Goal: Information Seeking & Learning: Learn about a topic

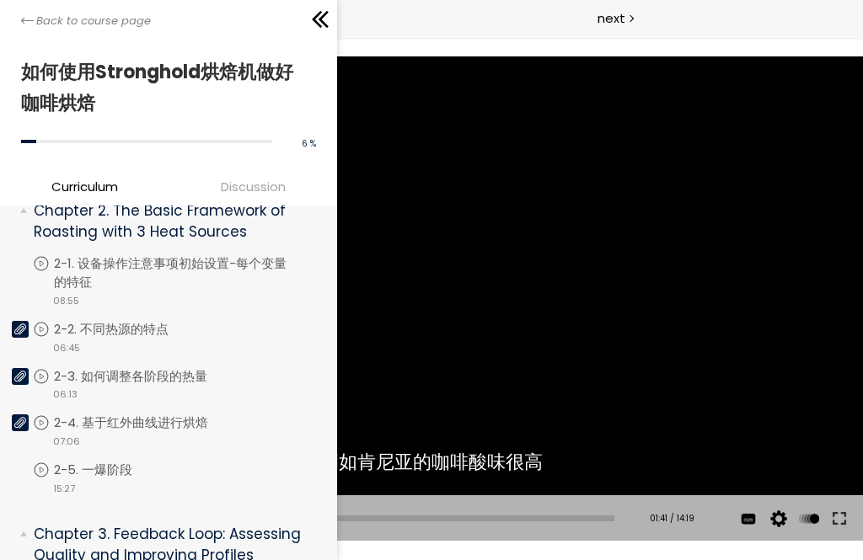
scroll to position [345, 0]
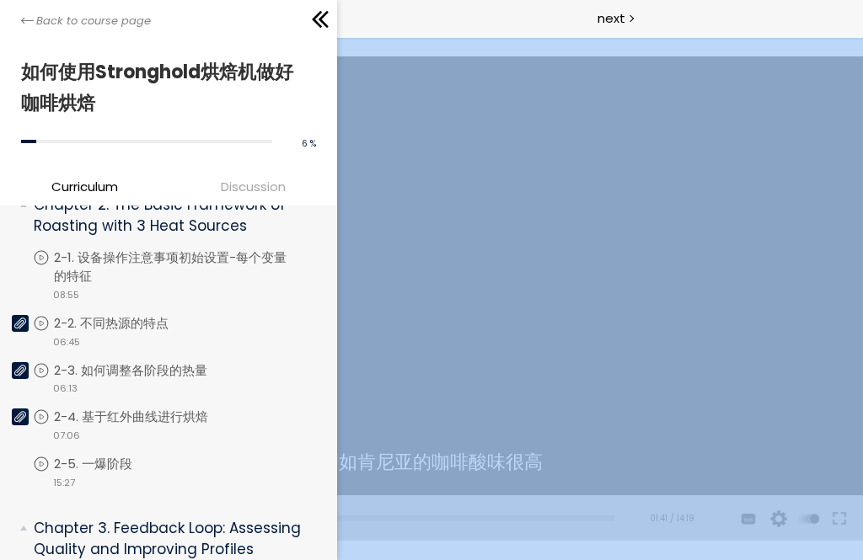
click at [262, 275] on li "You have to complete unit (2-1. 设备操作注意事项初始设置-每个变量的特征) in order to continue. 2-1…" at bounding box center [181, 282] width 296 height 66
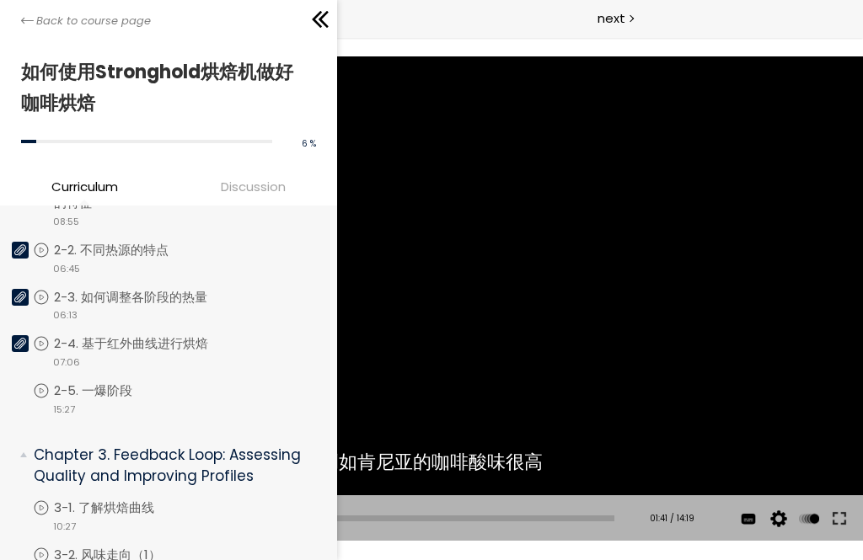
click at [226, 351] on li "You have to complete unit (2-4. 基于红外曲线进行烘焙) in order to continue. 2-4. 基于红外曲线进行…" at bounding box center [181, 358] width 296 height 47
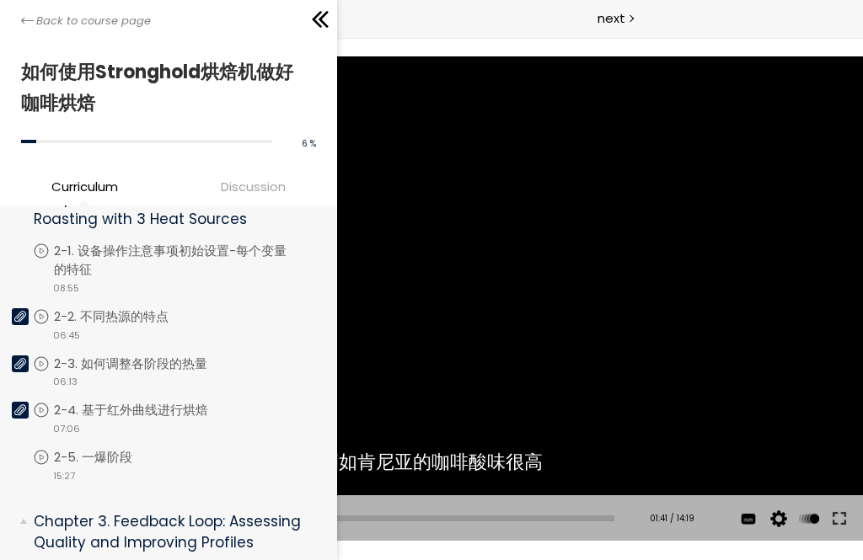
scroll to position [393, 0]
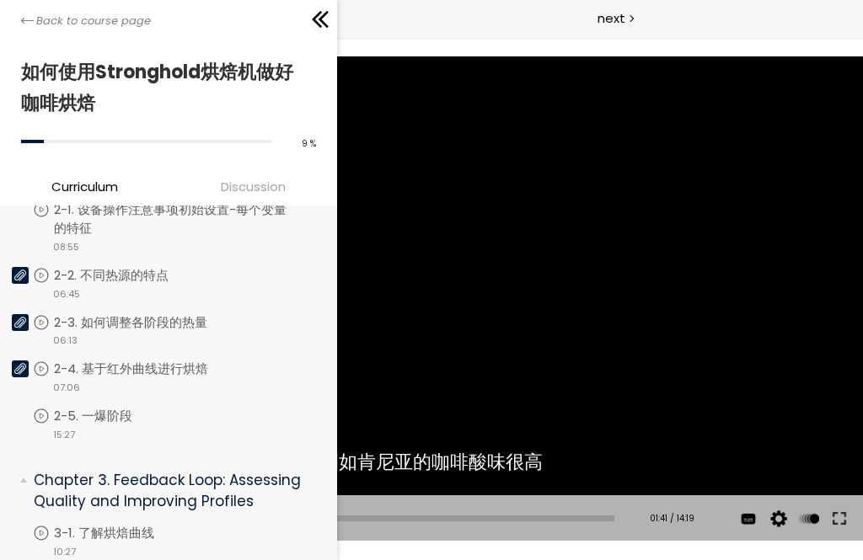
click at [112, 364] on li "You have to complete unit (2-4. 基于红外曲线进行烘焙) in order to continue. 2-4. 基于红外曲线进行…" at bounding box center [181, 383] width 296 height 47
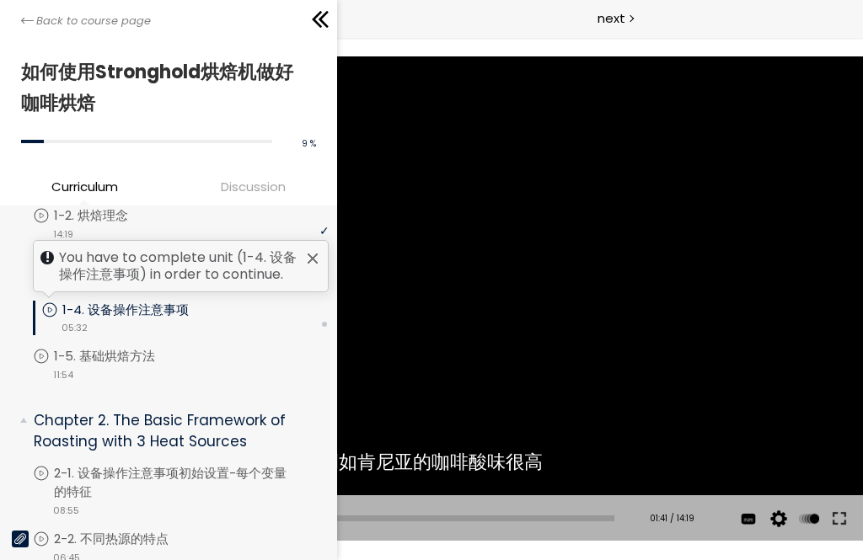
scroll to position [110, 0]
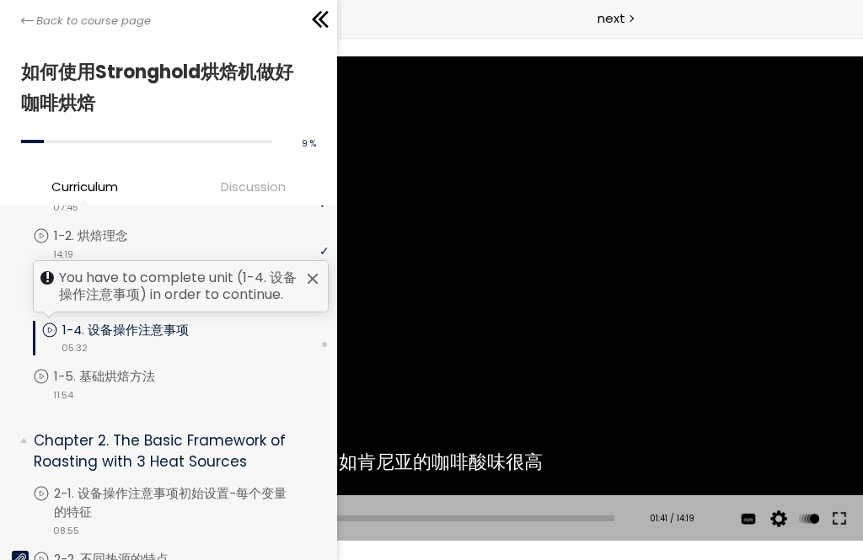
click at [204, 390] on li "You have to complete unit (1-5. 基础烘焙方法) in order to continue. 1-5. 基础烘焙方法 video…" at bounding box center [181, 384] width 296 height 35
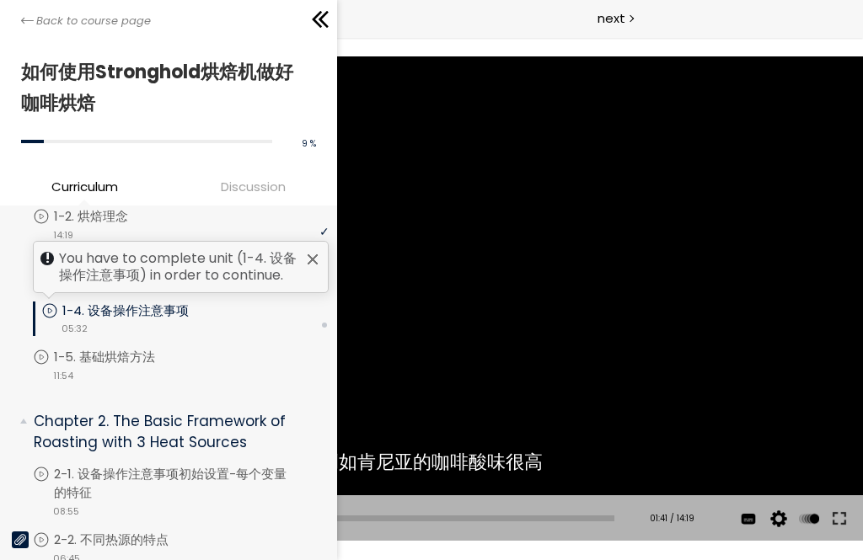
scroll to position [130, 0]
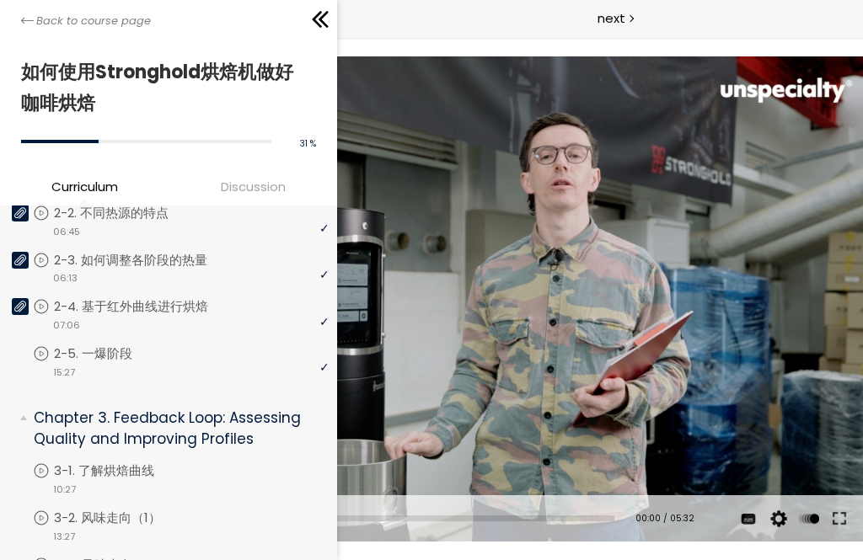
scroll to position [458, 0]
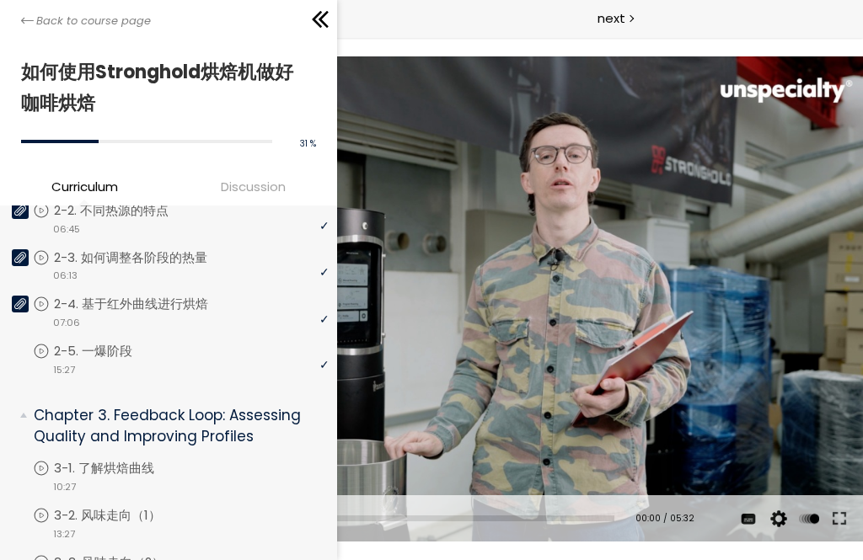
click at [146, 365] on div "video 15:27" at bounding box center [181, 369] width 296 height 17
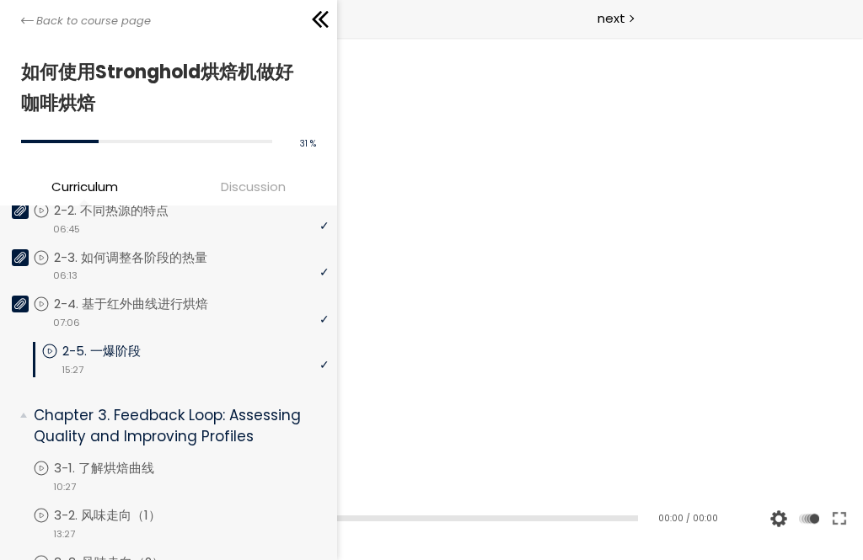
click at [229, 307] on p "2-4. 基于红外曲线进行烘焙" at bounding box center [148, 304] width 188 height 19
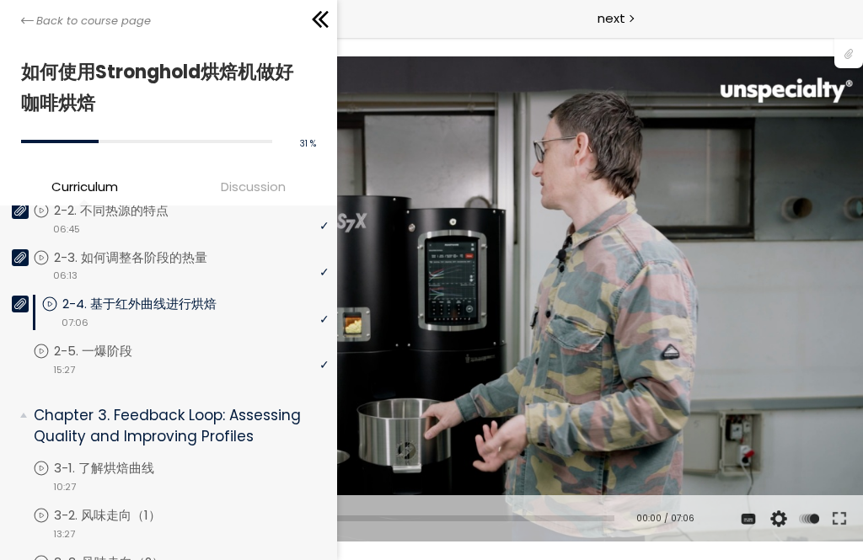
click at [320, 24] on icon at bounding box center [320, 19] width 25 height 25
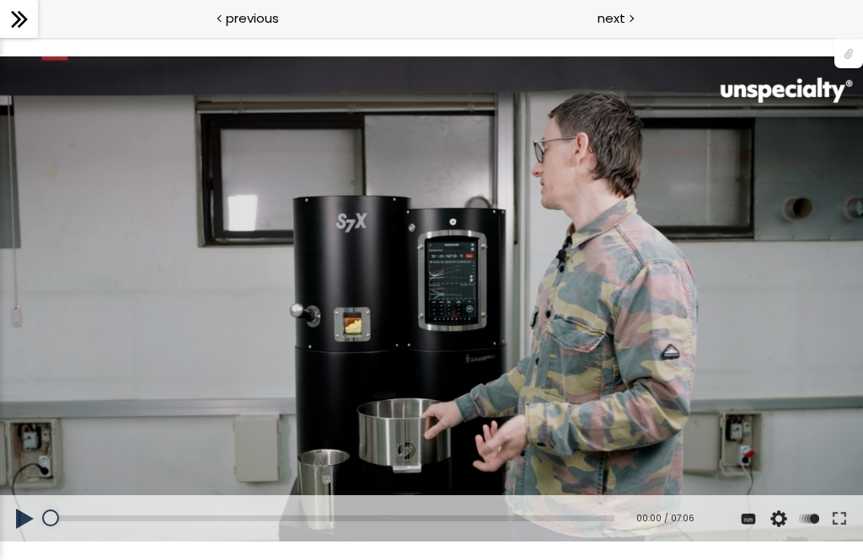
click at [29, 511] on button at bounding box center [25, 518] width 51 height 47
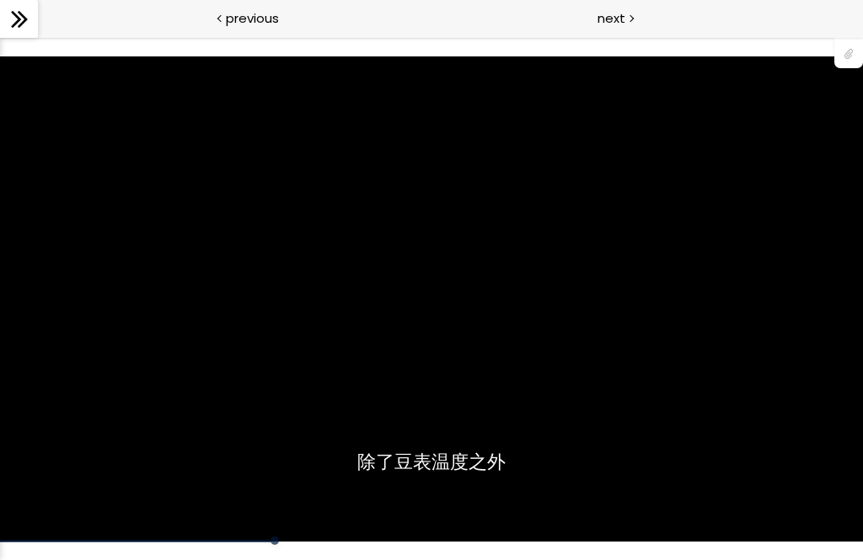
click at [335, 494] on div "您可以点击上方的 📎 下载烘焙曲线。" at bounding box center [431, 298] width 863 height 485
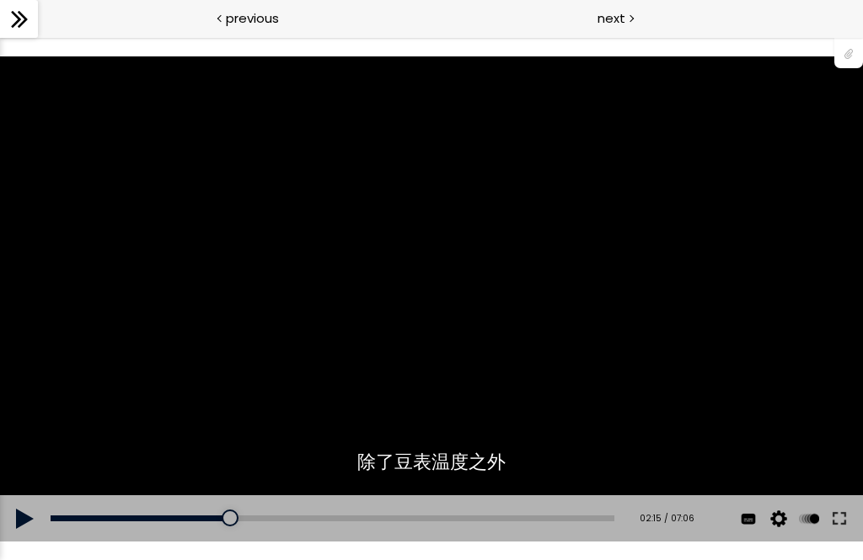
click at [261, 540] on div "Add chapter 00:00" at bounding box center [333, 518] width 564 height 47
click at [206, 520] on div "01:56" at bounding box center [333, 519] width 564 height 6
click at [30, 520] on button at bounding box center [25, 518] width 51 height 47
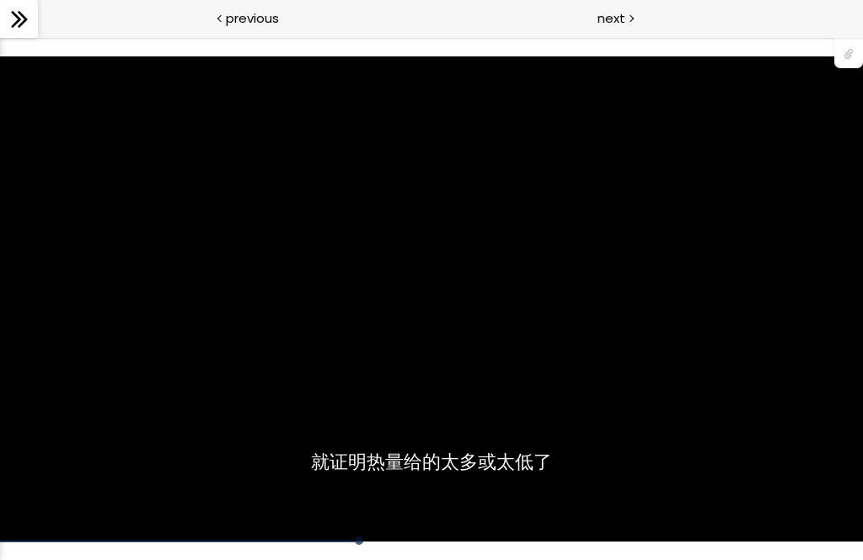
click at [329, 476] on div "您可以点击上方的 📎 下载烘焙曲线。" at bounding box center [431, 298] width 863 height 485
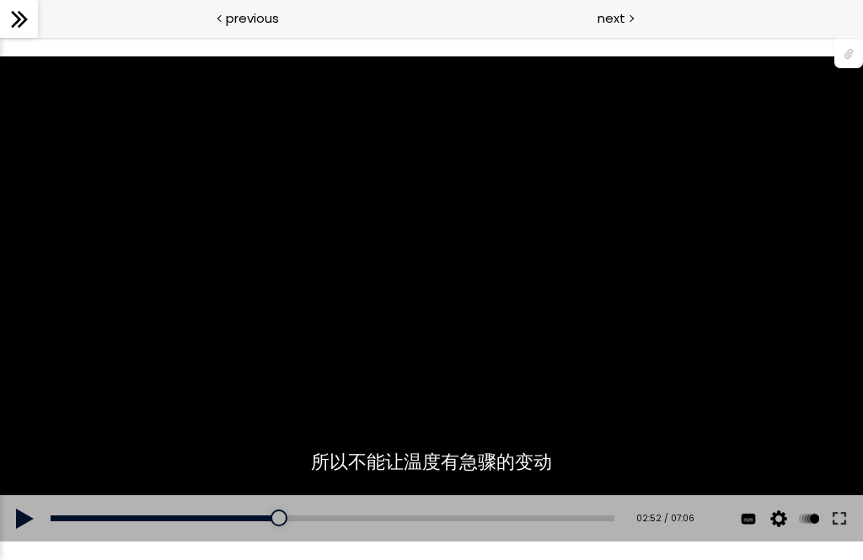
click at [281, 520] on div at bounding box center [278, 518] width 17 height 17
click at [9, 512] on button at bounding box center [25, 518] width 51 height 47
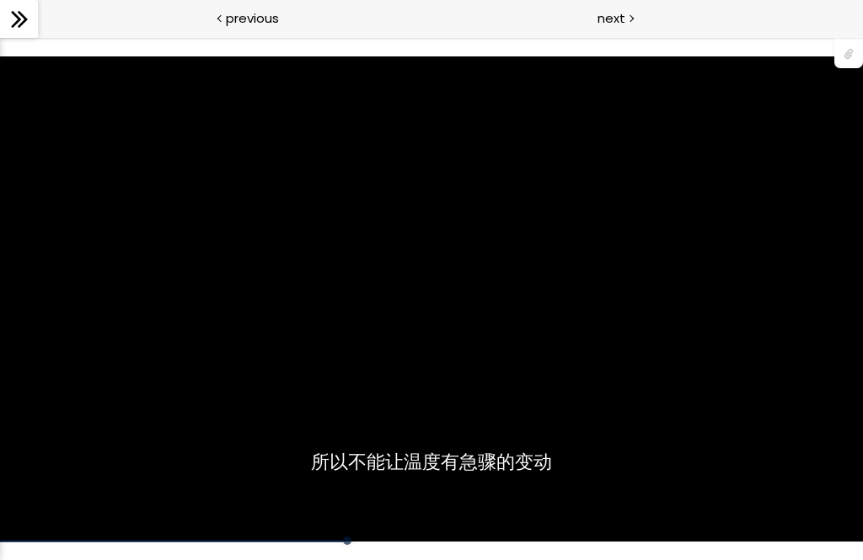
click at [348, 542] on div at bounding box center [347, 541] width 8 height 8
click at [320, 537] on div "您可以点击上方的 📎 下载烘焙曲线。" at bounding box center [431, 298] width 863 height 485
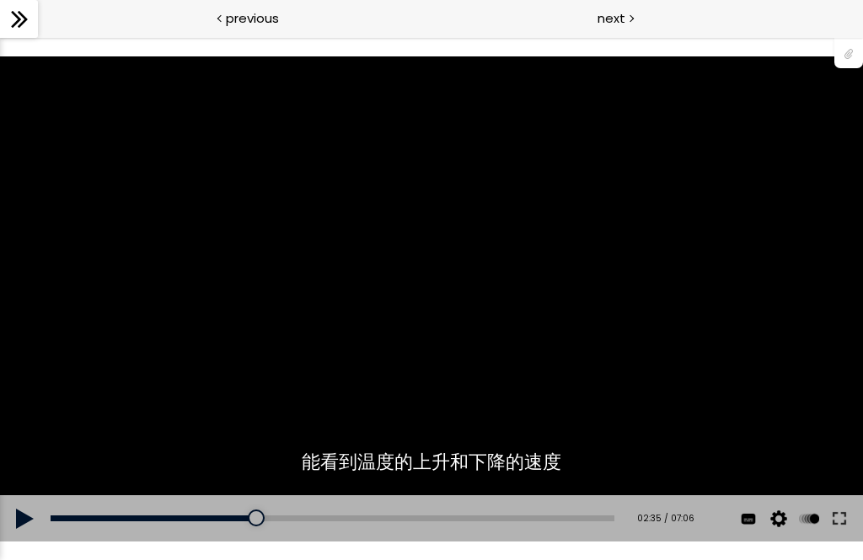
click at [259, 517] on div at bounding box center [256, 518] width 17 height 17
click at [26, 522] on button at bounding box center [25, 518] width 51 height 47
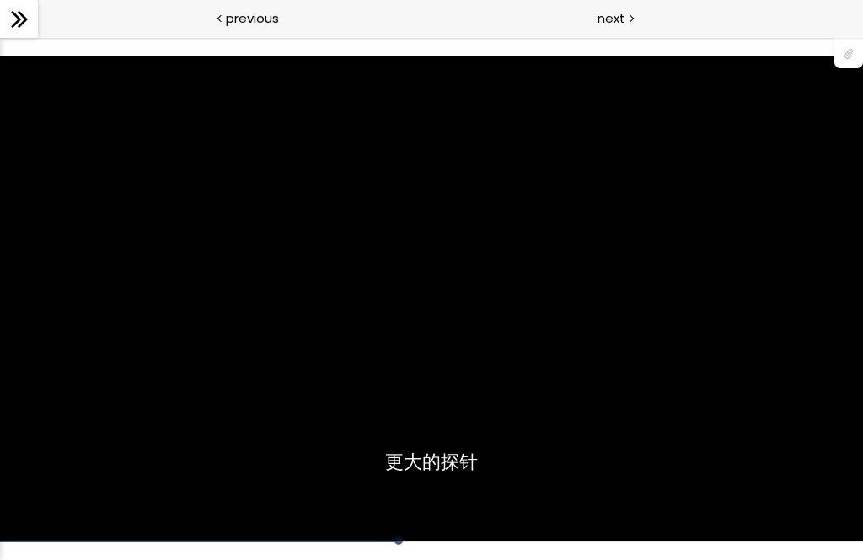
click at [384, 552] on div "点按播放声音 @keyframes VOLUME_SMALL_WAVE_FLASH { 0% { opacity: 0; } 33% { opacity: 1…" at bounding box center [431, 298] width 863 height 523
click at [385, 532] on div "您可以点击上方的 📎 下载烘焙曲线。" at bounding box center [431, 298] width 863 height 485
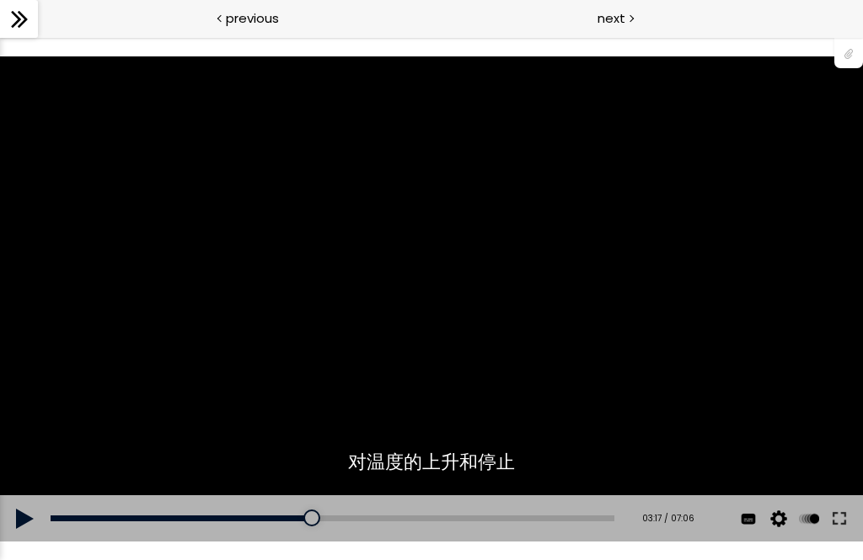
click at [382, 540] on div "Add chapter 02:35" at bounding box center [333, 518] width 564 height 47
click at [297, 516] on div at bounding box center [294, 518] width 17 height 17
click at [38, 531] on button at bounding box center [25, 518] width 51 height 47
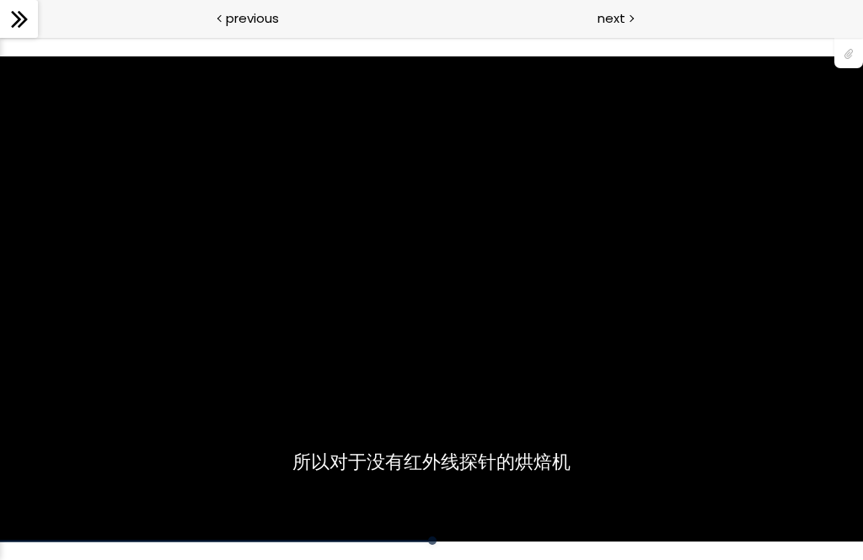
click at [409, 532] on div "您可以点击上方的 📎 下载烘焙曲线。" at bounding box center [431, 298] width 863 height 485
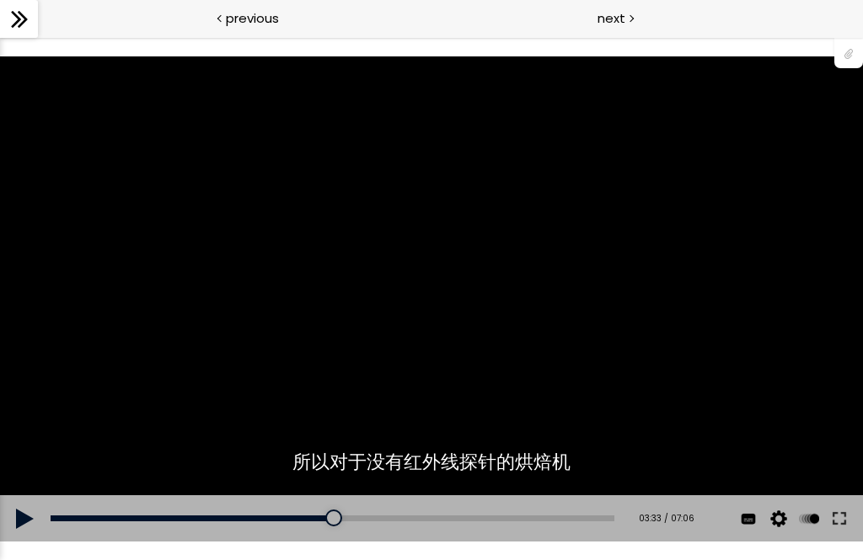
click at [305, 520] on div "03:04" at bounding box center [333, 519] width 564 height 6
click at [19, 526] on button at bounding box center [25, 518] width 51 height 47
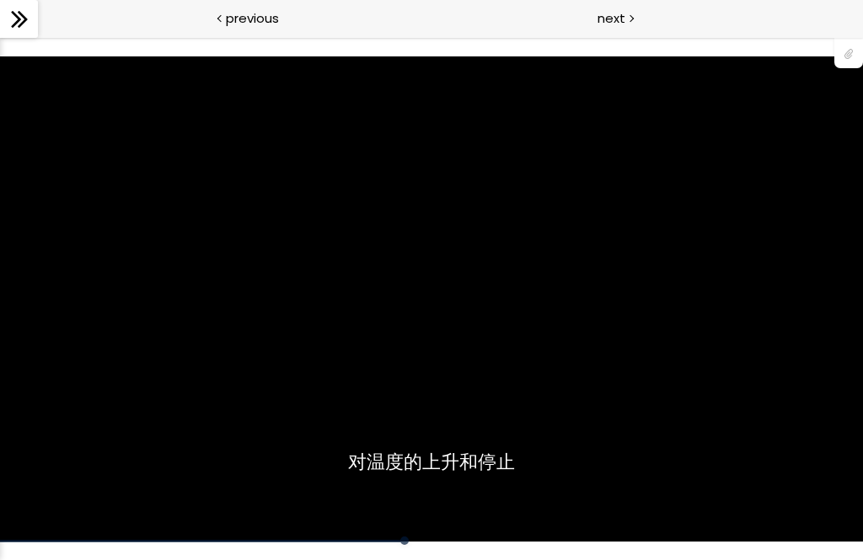
click at [123, 476] on div "您可以点击上方的 📎 下载烘焙曲线。" at bounding box center [431, 298] width 863 height 485
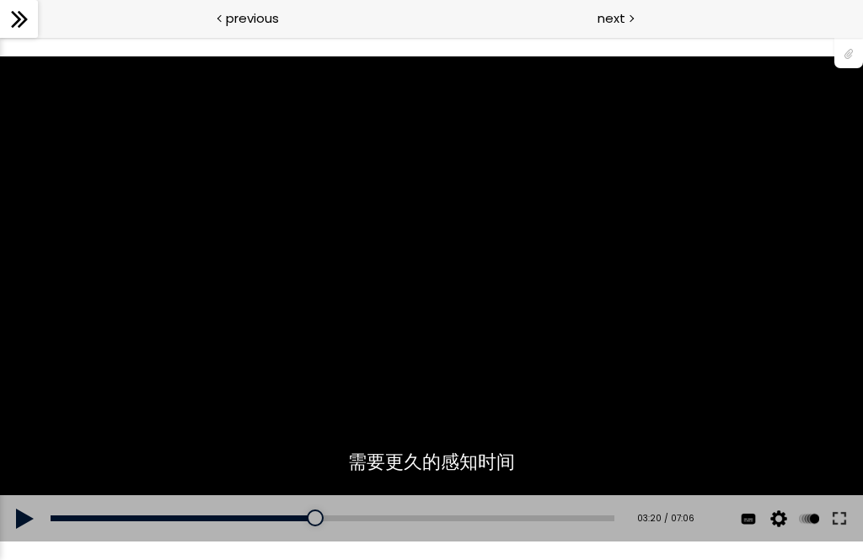
click at [20, 518] on button at bounding box center [25, 518] width 51 height 47
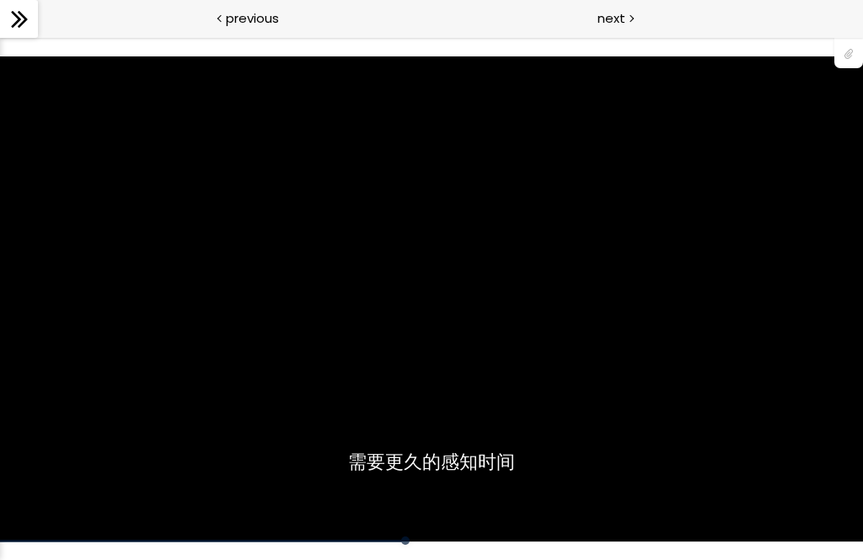
click at [186, 386] on div "您可以点击上方的 📎 下载烘焙曲线。" at bounding box center [431, 298] width 863 height 485
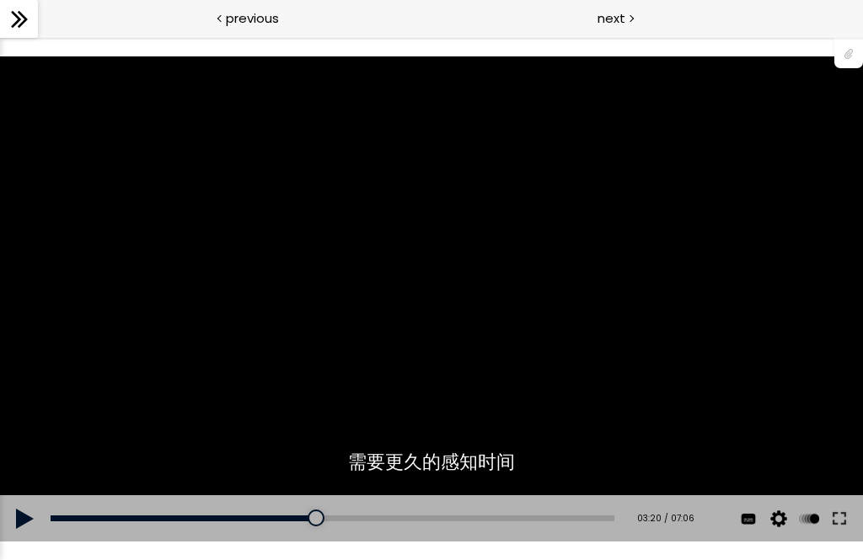
click at [12, 517] on button at bounding box center [25, 518] width 51 height 47
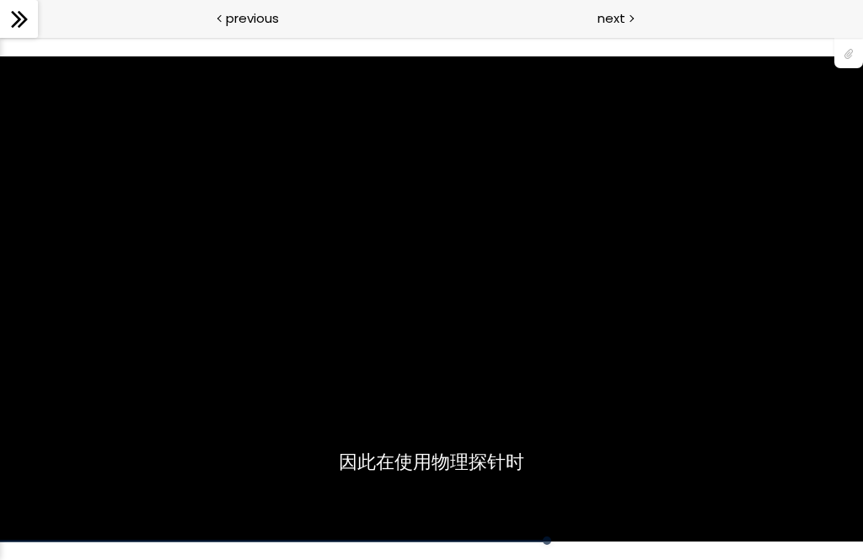
click at [158, 425] on div "您可以点击上方的 📎 下载烘焙曲线。" at bounding box center [431, 298] width 863 height 485
